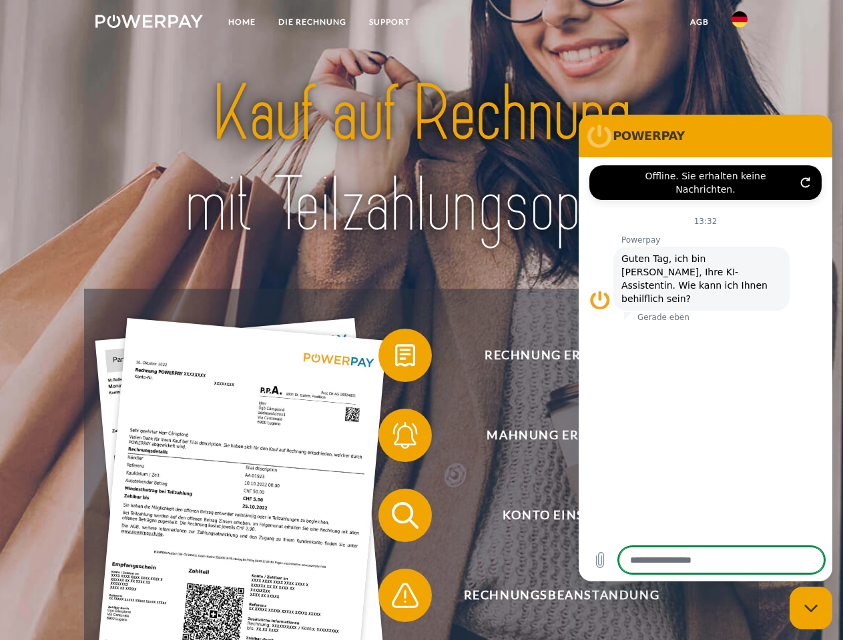
click at [149, 23] on img at bounding box center [148, 21] width 107 height 13
click at [739, 23] on img at bounding box center [739, 19] width 16 height 16
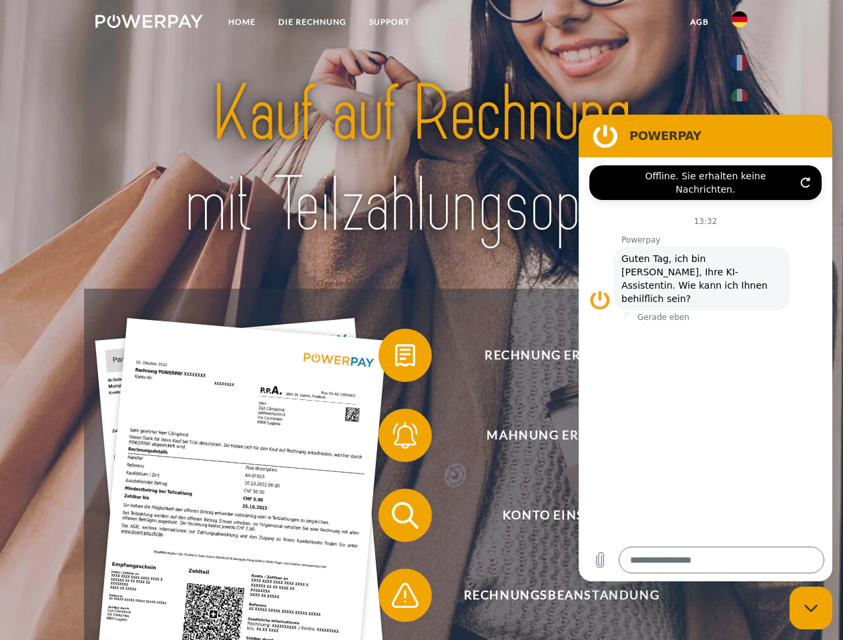
click at [698, 22] on link "agb" at bounding box center [698, 22] width 41 height 24
click at [395, 358] on span at bounding box center [385, 355] width 67 height 67
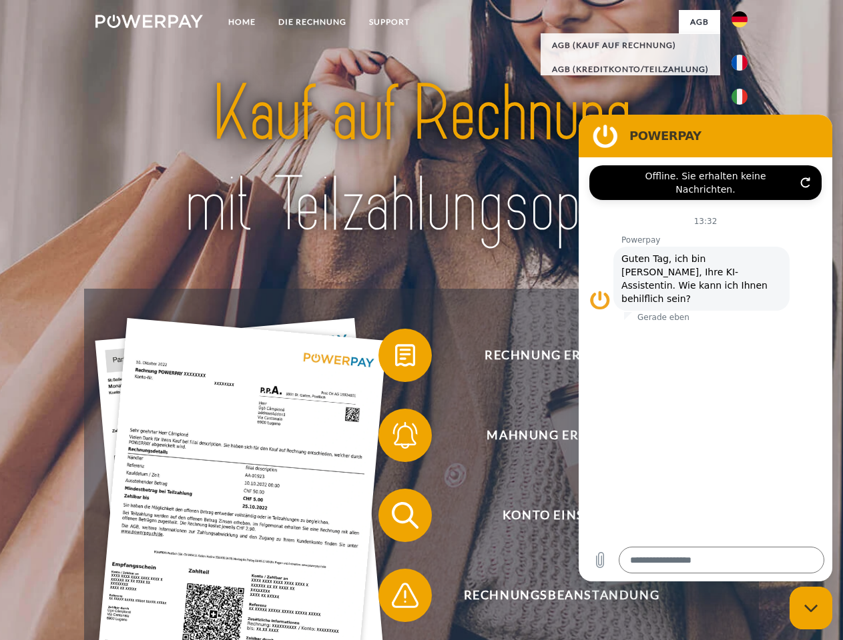
click at [395, 438] on span at bounding box center [385, 435] width 67 height 67
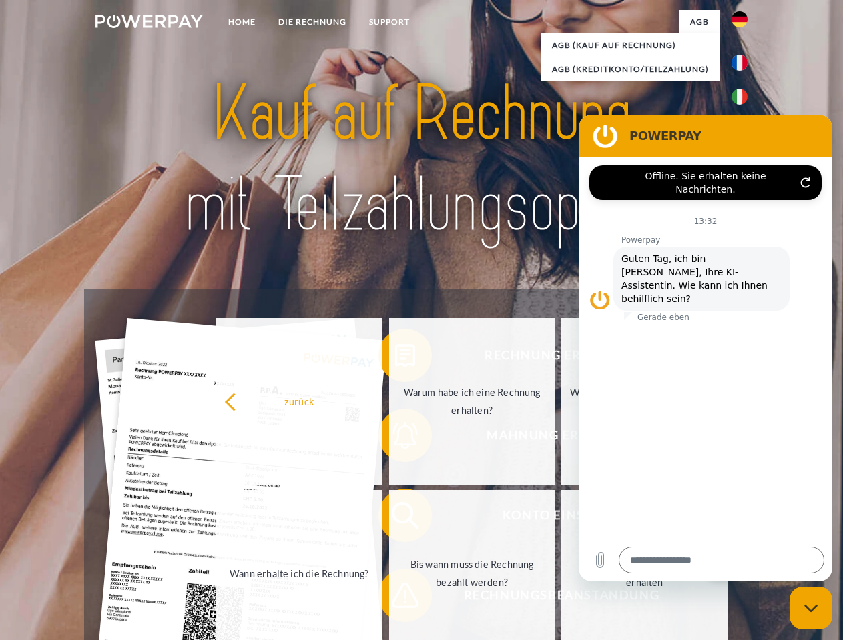
click at [395, 518] on link "Bis wann muss die Rechnung bezahlt werden?" at bounding box center [472, 573] width 166 height 167
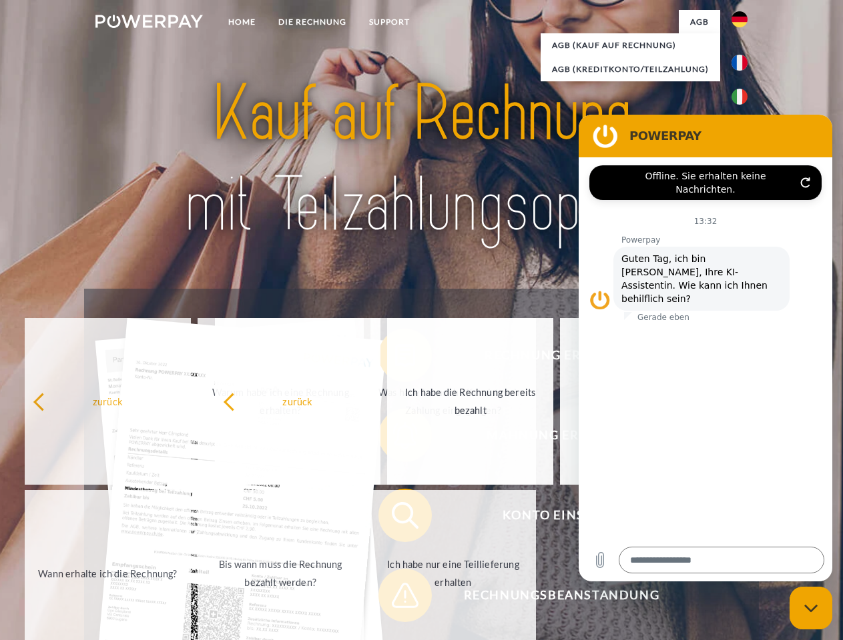
click at [395, 598] on span at bounding box center [385, 595] width 67 height 67
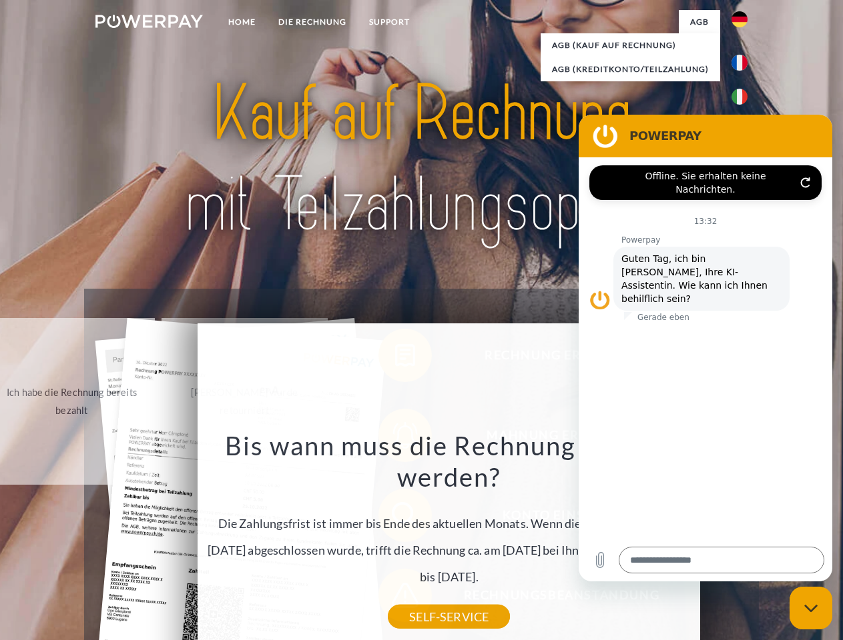
click at [811, 608] on icon "Messaging-Fenster schließen" at bounding box center [811, 608] width 14 height 9
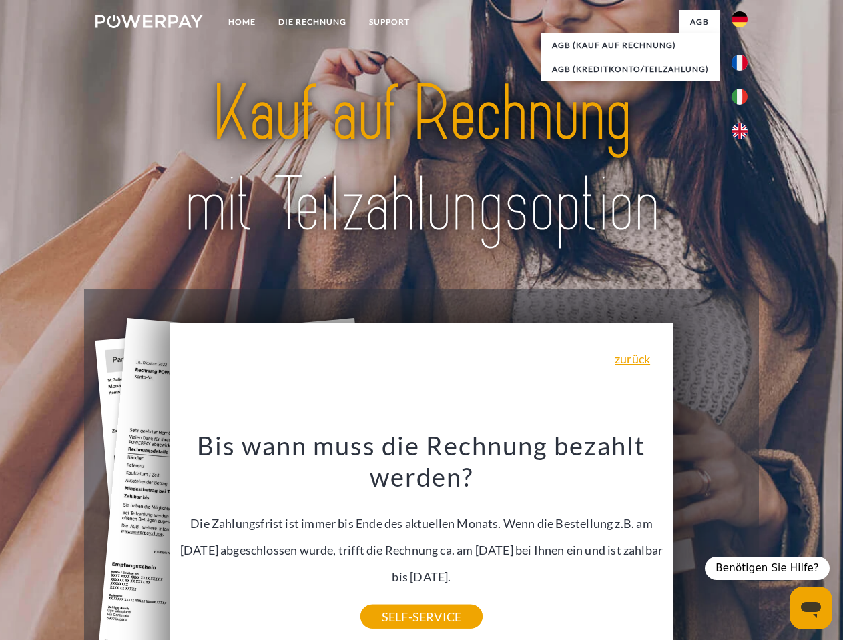
type textarea "*"
